Goal: Information Seeking & Learning: Learn about a topic

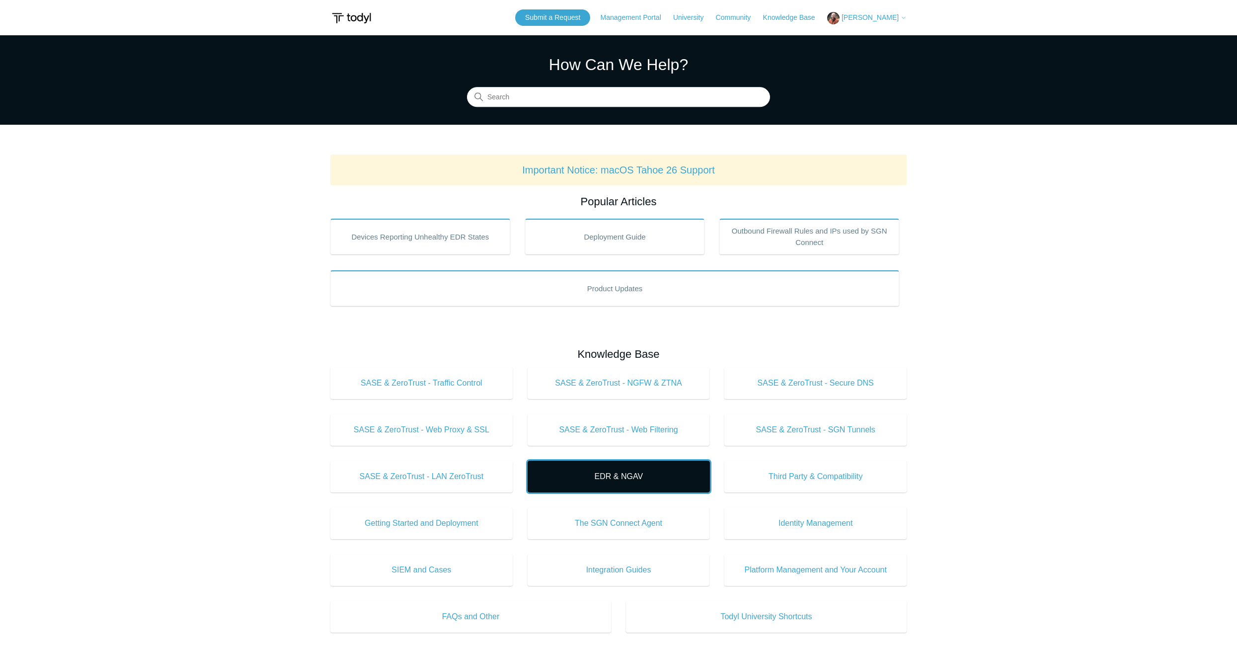
click at [613, 476] on span "EDR & NGAV" at bounding box center [619, 476] width 153 height 12
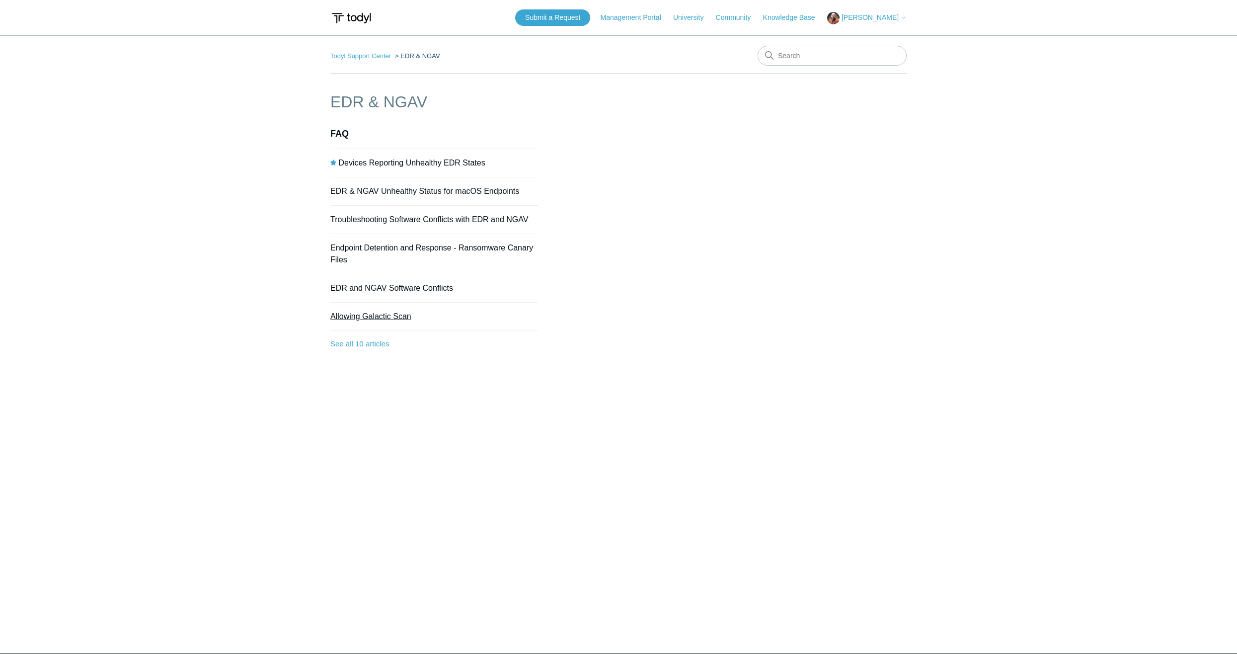
click at [371, 314] on link "Allowing Galactic Scan" at bounding box center [370, 316] width 81 height 8
click at [370, 342] on link "See all 10 articles" at bounding box center [434, 344] width 208 height 26
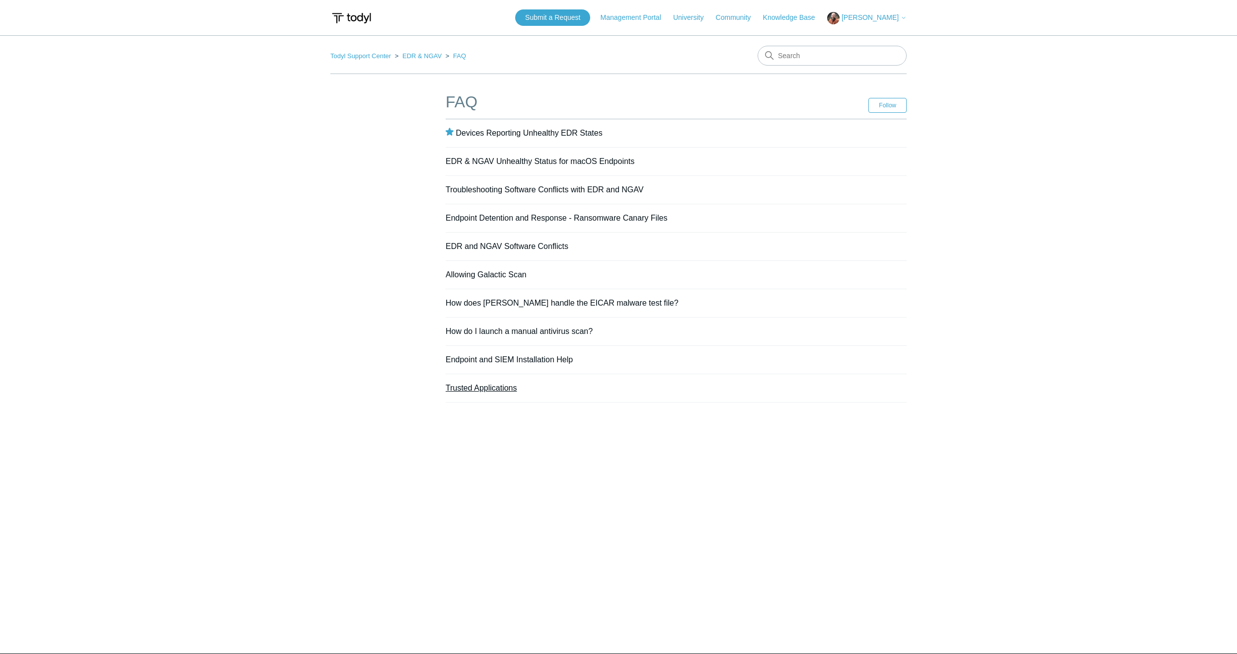
click at [508, 384] on link "Trusted Applications" at bounding box center [481, 388] width 71 height 8
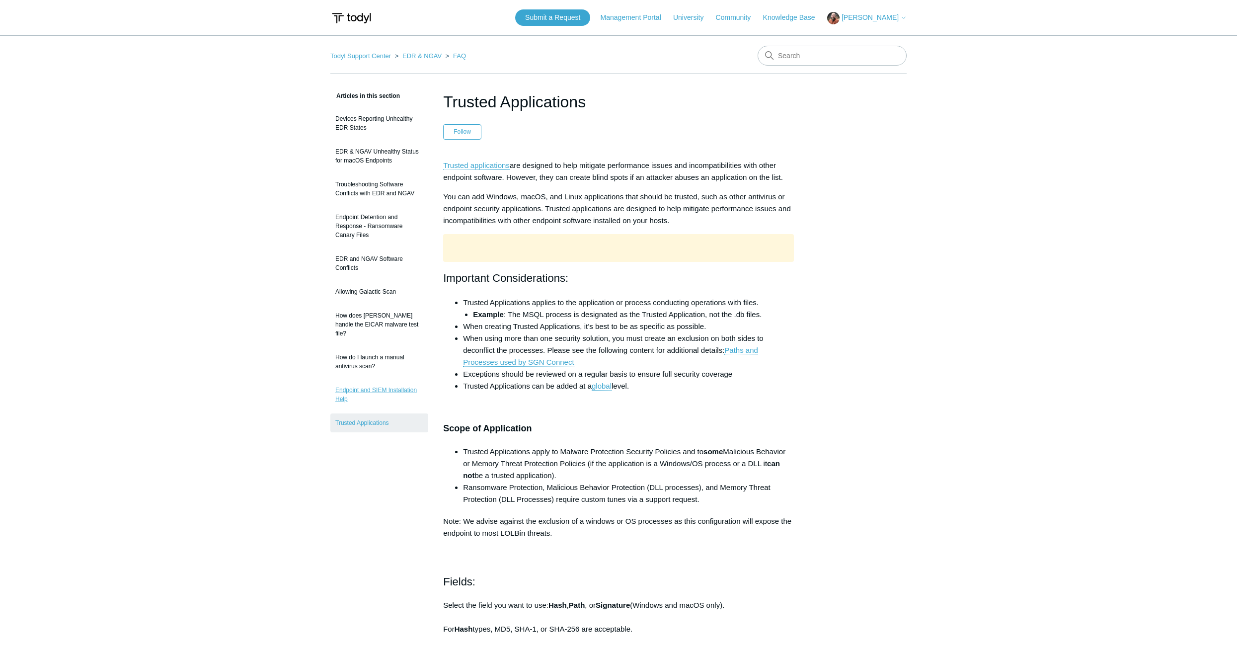
click at [360, 383] on link "Endpoint and SIEM Installation Help" at bounding box center [379, 395] width 98 height 28
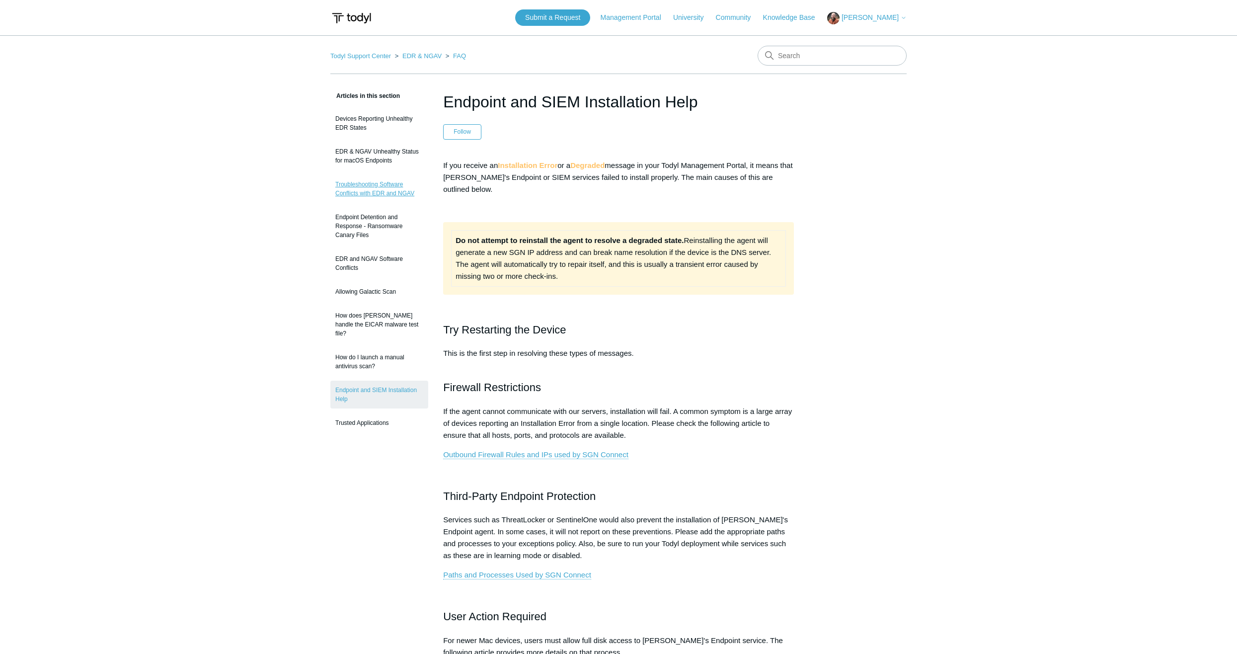
click at [361, 187] on link "Troubleshooting Software Conflicts with EDR and NGAV" at bounding box center [379, 189] width 98 height 28
